Goal: Information Seeking & Learning: Learn about a topic

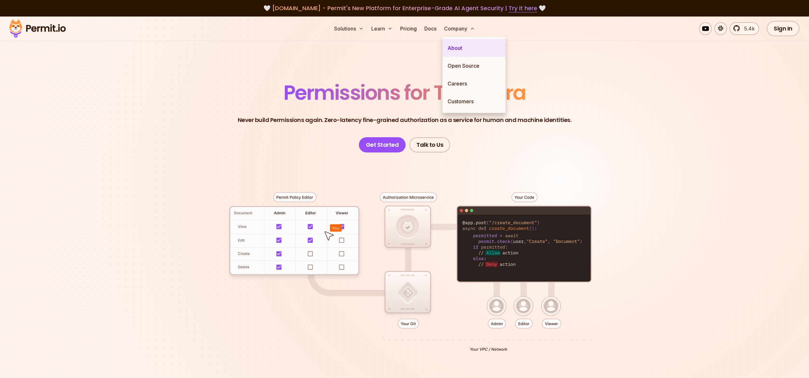
click at [457, 50] on link "About" at bounding box center [474, 48] width 63 height 18
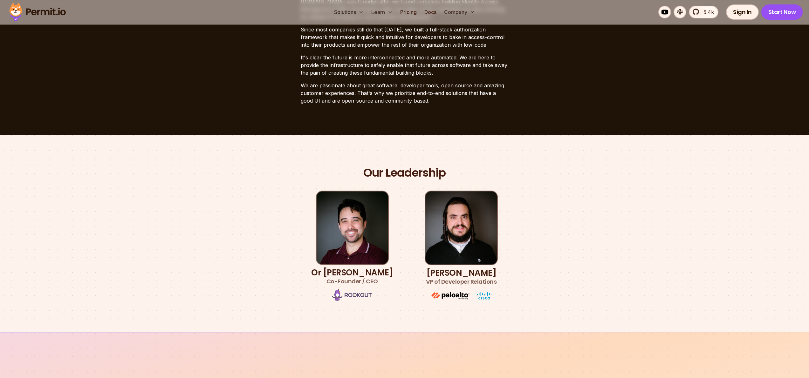
scroll to position [222, 0]
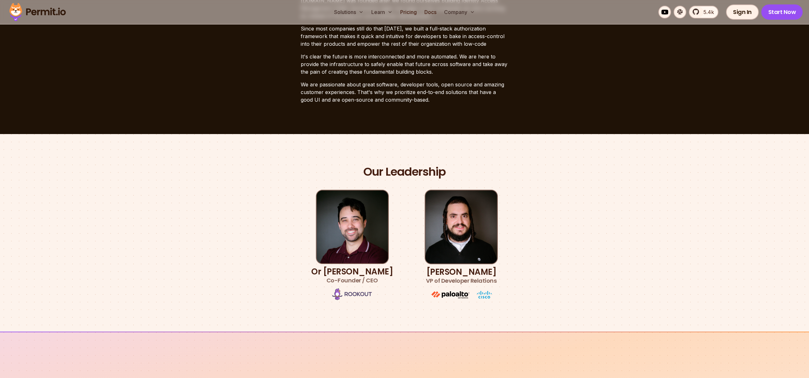
click at [456, 272] on h3 "[PERSON_NAME] VP of Developer Relations" at bounding box center [461, 277] width 71 height 18
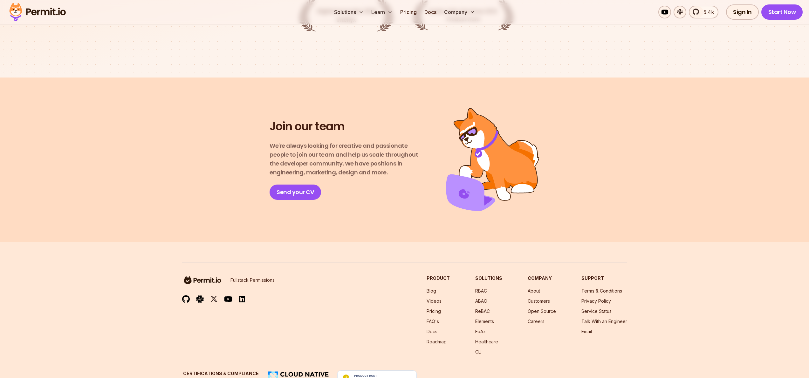
scroll to position [1025, 0]
click at [293, 184] on link "Send your CV" at bounding box center [296, 191] width 52 height 15
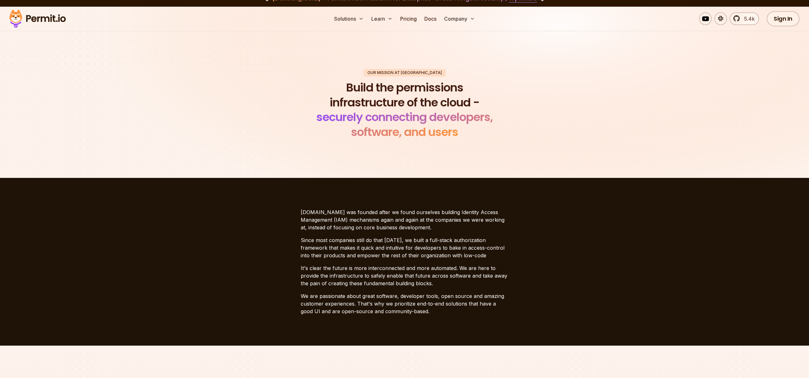
scroll to position [0, 0]
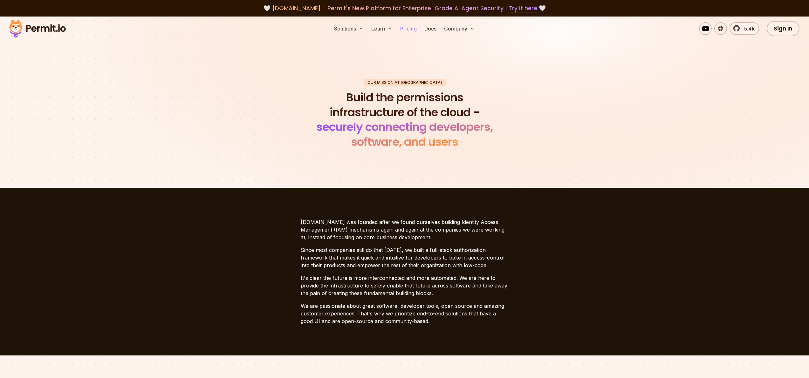
click at [400, 31] on link "Pricing" at bounding box center [409, 28] width 22 height 13
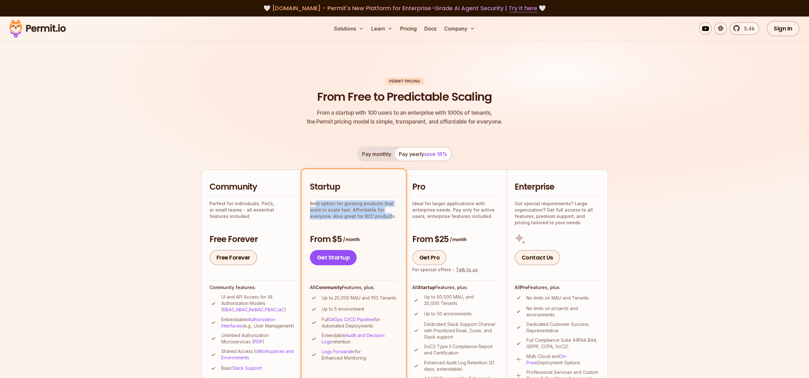
drag, startPoint x: 317, startPoint y: 206, endPoint x: 389, endPoint y: 216, distance: 73.5
click at [389, 216] on p "Best option for growing products that want to scale fast. Affordable for everyo…" at bounding box center [354, 210] width 88 height 19
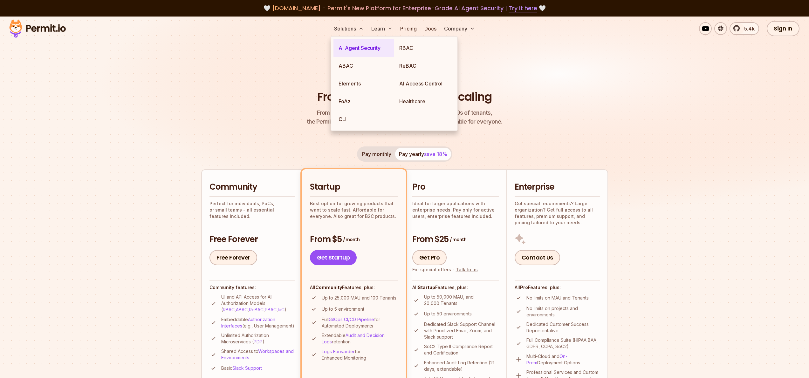
click at [348, 47] on link "AI Agent Security" at bounding box center [364, 48] width 61 height 18
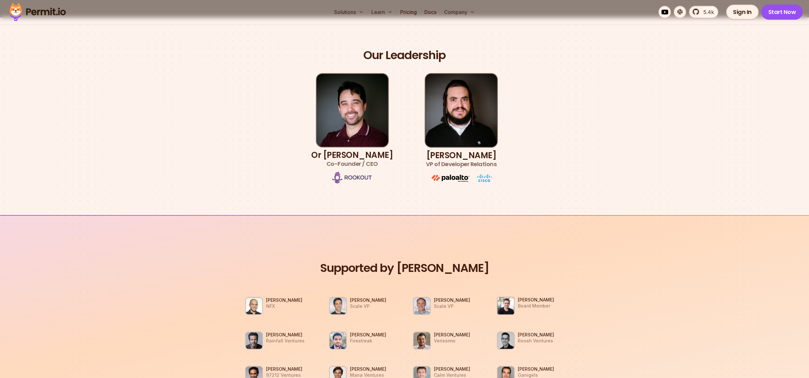
scroll to position [346, 0]
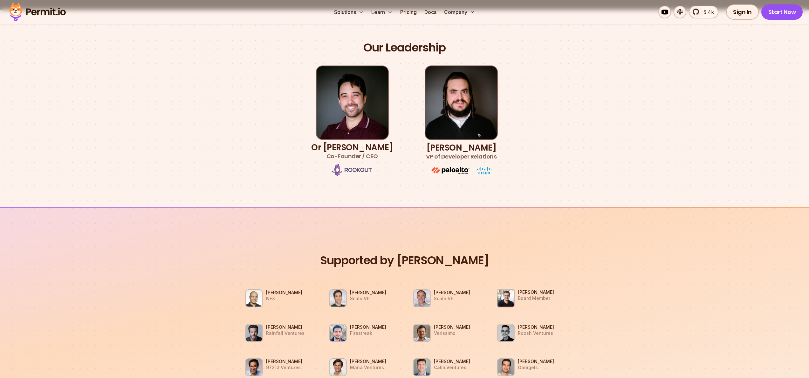
click at [349, 147] on h3 "Or [PERSON_NAME] Co-Founder / CEO" at bounding box center [352, 152] width 82 height 18
click at [349, 147] on h3 "Or Weis Co-Founder / CEO" at bounding box center [352, 152] width 82 height 18
